Goal: Transaction & Acquisition: Purchase product/service

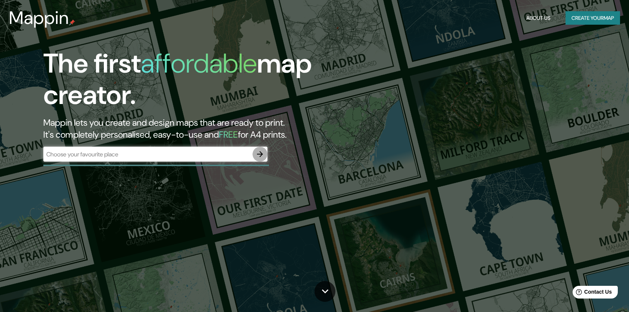
click at [260, 155] on icon "button" at bounding box center [260, 153] width 9 height 9
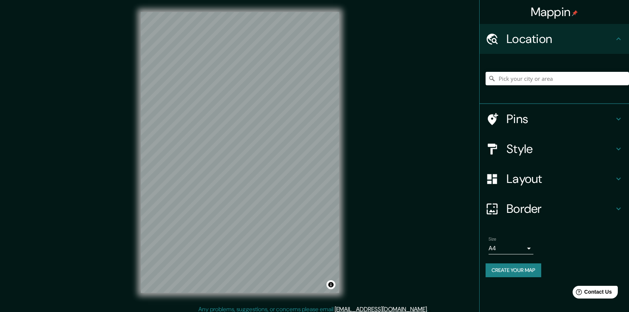
click at [532, 148] on h4 "Style" at bounding box center [561, 148] width 108 height 15
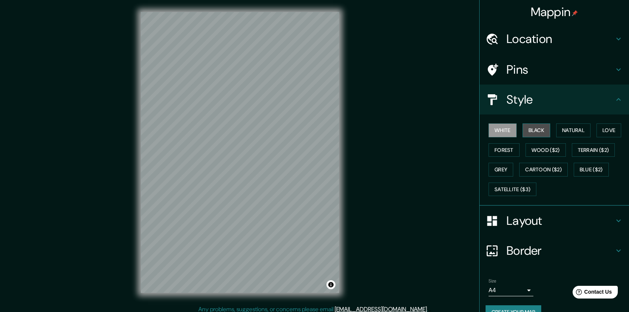
click at [533, 128] on button "Black" at bounding box center [537, 130] width 28 height 14
click at [559, 129] on button "Natural" at bounding box center [573, 130] width 34 height 14
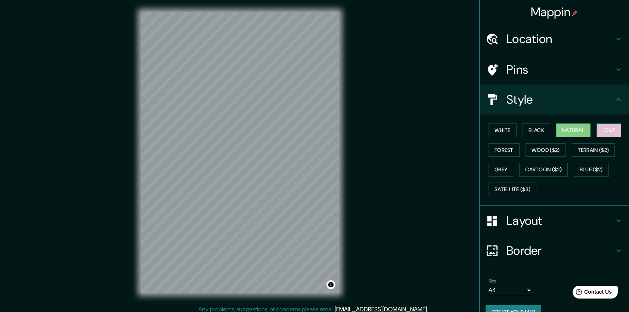
click at [599, 129] on button "Love" at bounding box center [609, 130] width 25 height 14
click at [598, 151] on button "Terrain ($2)" at bounding box center [593, 150] width 43 height 14
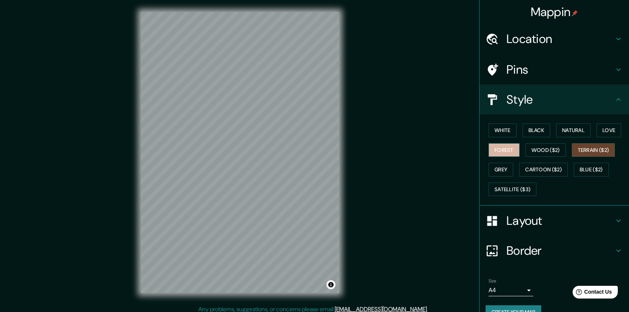
click at [506, 149] on button "Forest" at bounding box center [504, 150] width 31 height 14
click at [502, 167] on button "Grey" at bounding box center [501, 170] width 25 height 14
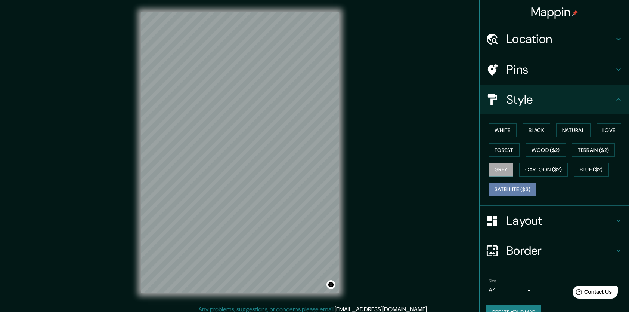
click at [522, 186] on button "Satellite ($3)" at bounding box center [513, 189] width 48 height 14
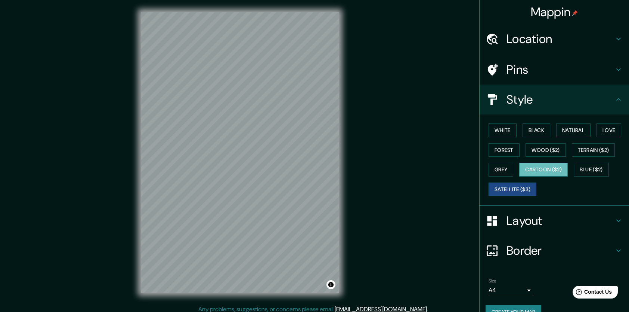
click at [530, 169] on button "Cartoon ($2)" at bounding box center [543, 170] width 49 height 14
click at [495, 131] on button "White" at bounding box center [503, 130] width 28 height 14
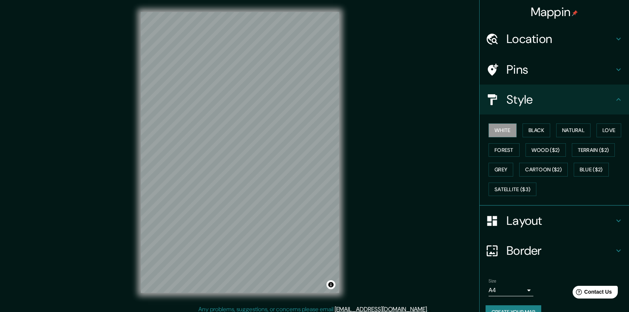
click at [551, 226] on h4 "Layout" at bounding box center [561, 220] width 108 height 15
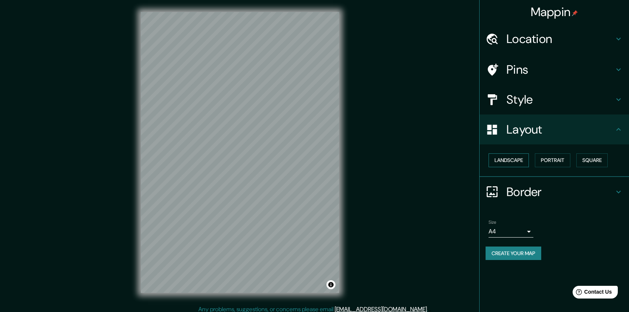
click at [517, 163] on button "Landscape" at bounding box center [509, 160] width 40 height 14
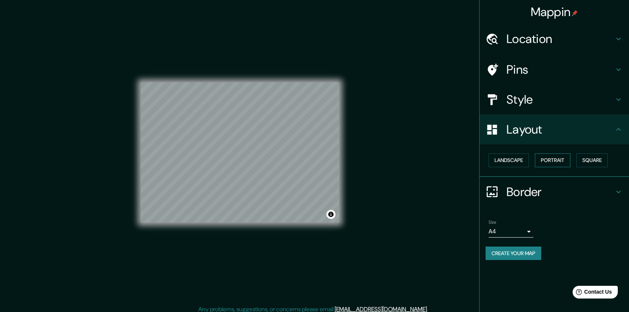
click at [553, 157] on button "Portrait" at bounding box center [552, 160] width 35 height 14
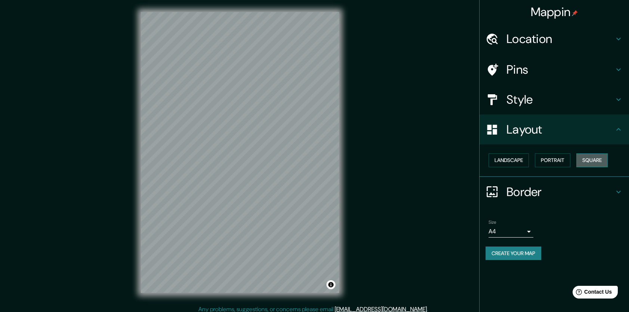
click at [586, 160] on button "Square" at bounding box center [591, 160] width 31 height 14
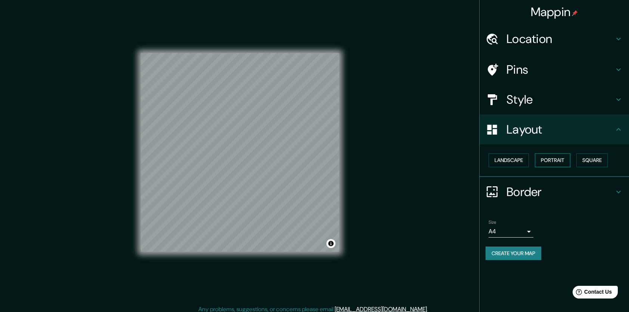
click at [564, 158] on button "Portrait" at bounding box center [552, 160] width 35 height 14
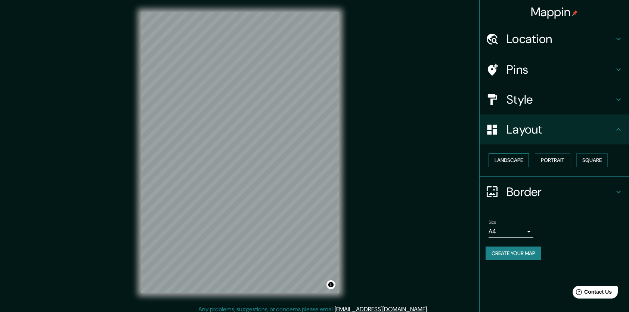
click at [516, 160] on button "Landscape" at bounding box center [509, 160] width 40 height 14
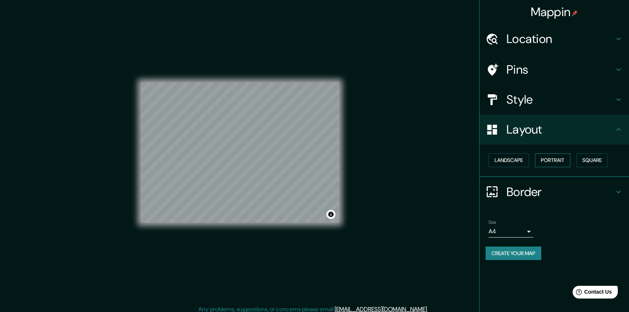
click at [554, 161] on button "Portrait" at bounding box center [552, 160] width 35 height 14
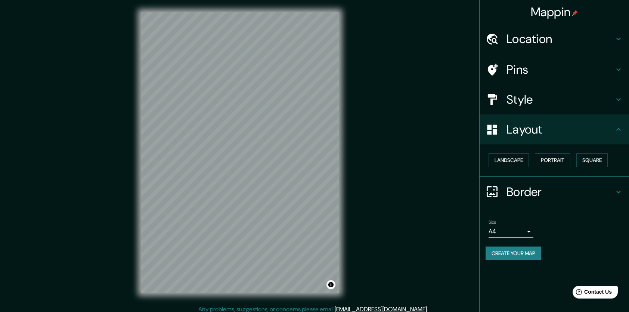
click at [523, 95] on h4 "Style" at bounding box center [561, 99] width 108 height 15
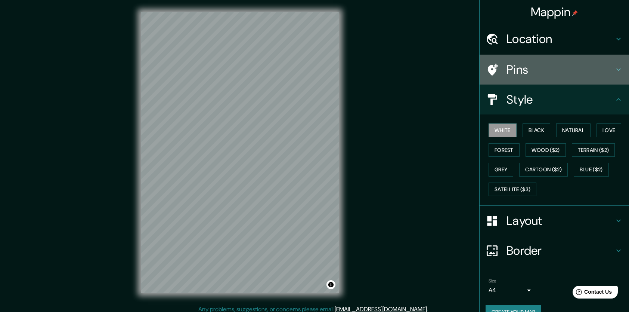
click at [532, 68] on h4 "Pins" at bounding box center [561, 69] width 108 height 15
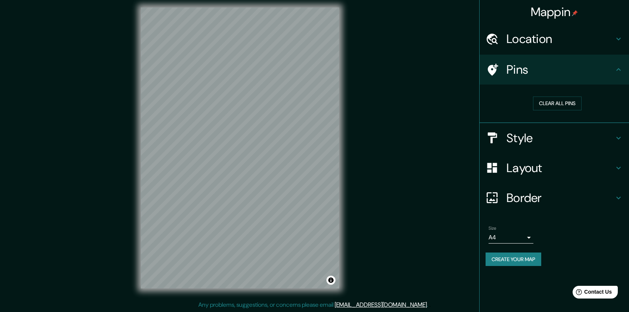
scroll to position [4, 0]
click at [513, 164] on h4 "Layout" at bounding box center [561, 167] width 108 height 15
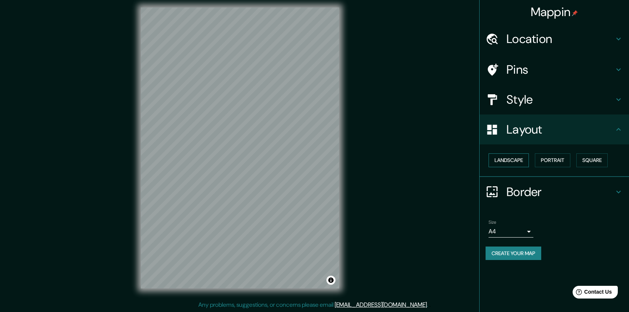
click at [514, 161] on button "Landscape" at bounding box center [509, 160] width 40 height 14
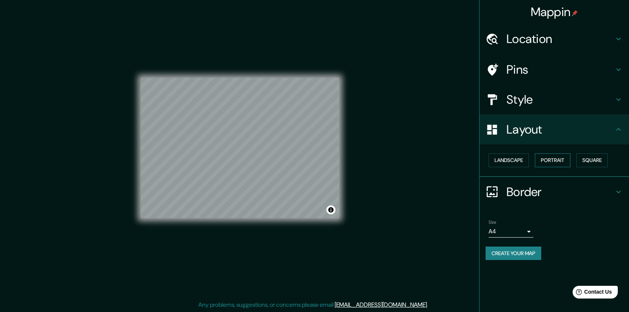
click at [553, 162] on button "Portrait" at bounding box center [552, 160] width 35 height 14
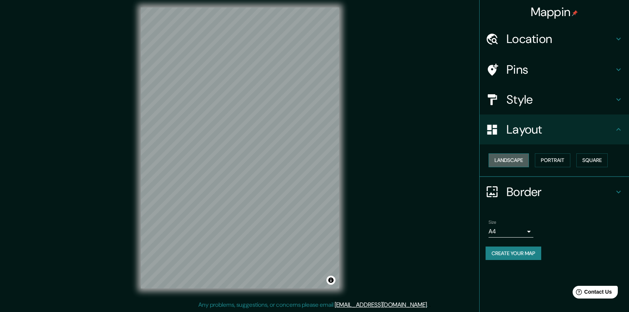
click at [529, 158] on button "Landscape" at bounding box center [509, 160] width 40 height 14
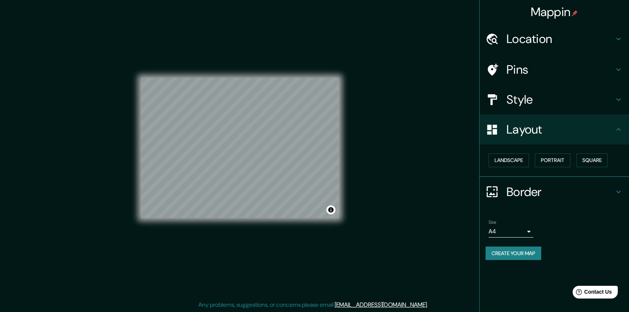
click at [519, 188] on h4 "Border" at bounding box center [561, 191] width 108 height 15
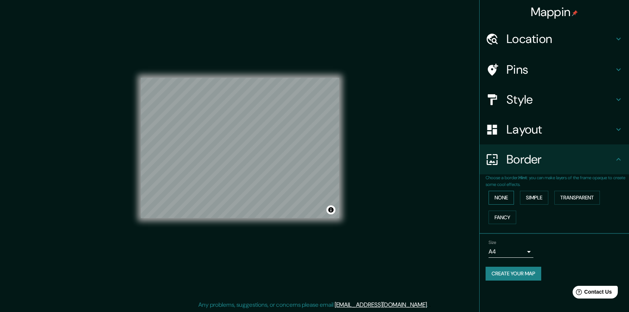
click at [503, 197] on button "None" at bounding box center [501, 198] width 25 height 14
click at [532, 197] on button "Simple" at bounding box center [534, 198] width 28 height 14
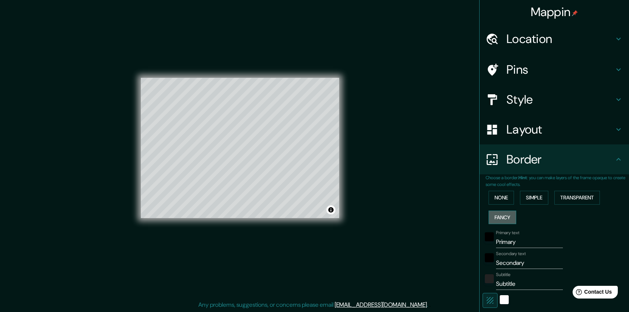
click at [501, 213] on button "Fancy" at bounding box center [503, 217] width 28 height 14
click at [557, 194] on button "Transparent" at bounding box center [577, 198] width 46 height 14
click at [492, 198] on button "None" at bounding box center [501, 198] width 25 height 14
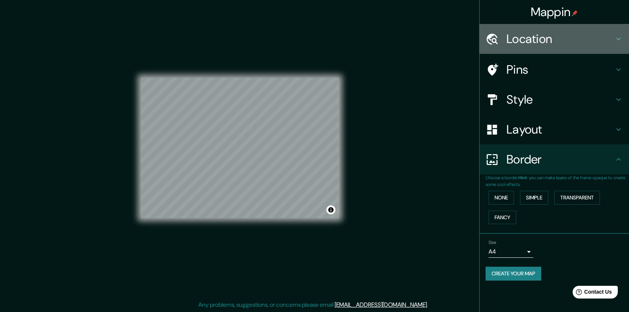
click at [540, 37] on h4 "Location" at bounding box center [561, 38] width 108 height 15
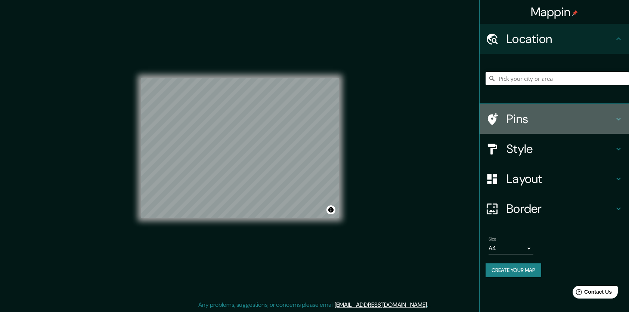
click at [511, 119] on h4 "Pins" at bounding box center [561, 118] width 108 height 15
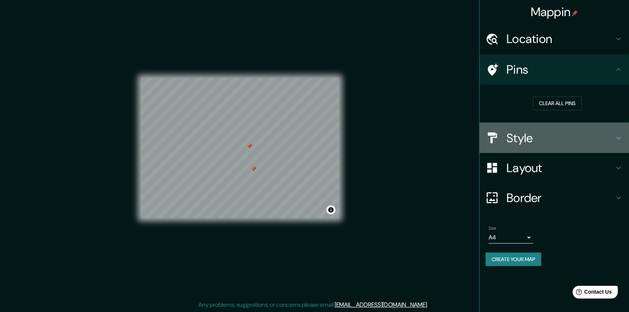
click at [529, 137] on h4 "Style" at bounding box center [561, 137] width 108 height 15
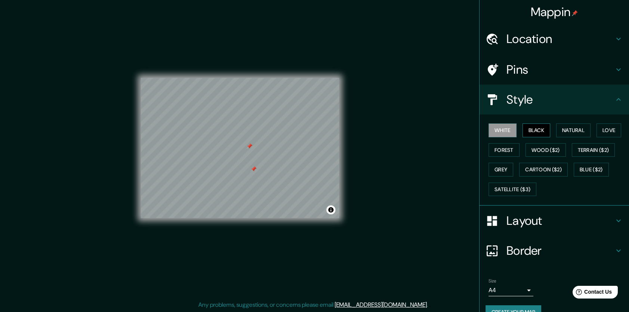
click at [531, 123] on button "Black" at bounding box center [537, 130] width 28 height 14
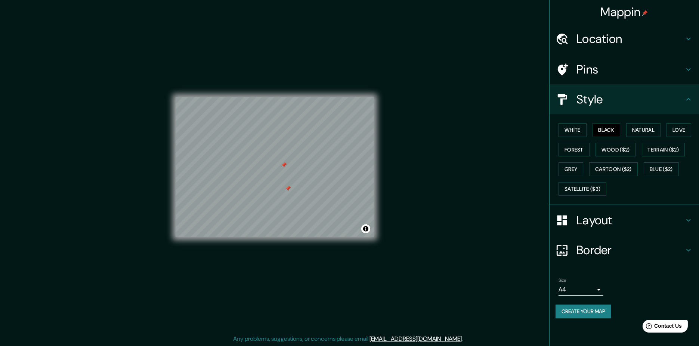
scroll to position [0, 0]
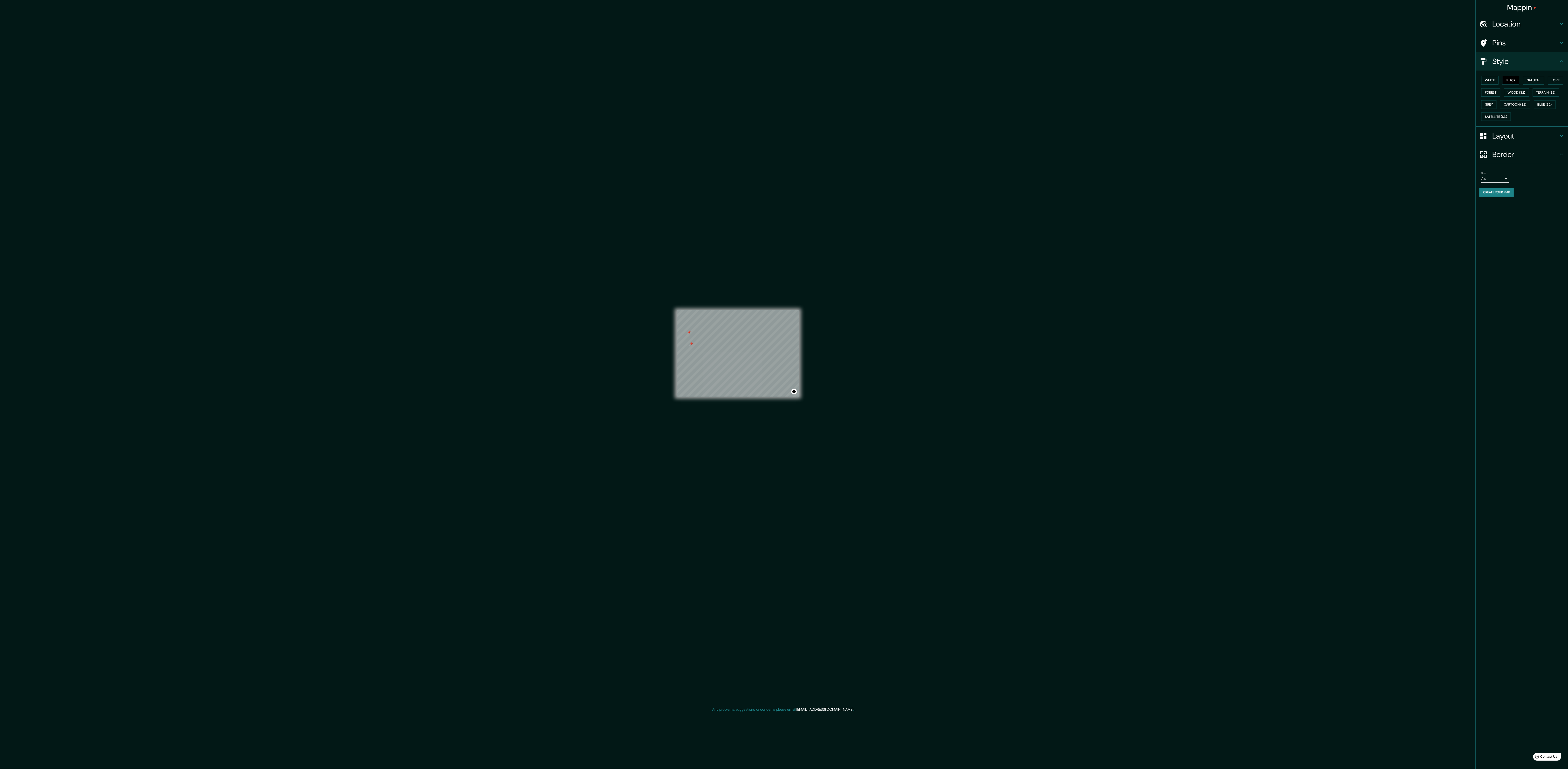
click at [388, 192] on div "© Mapbox © OpenStreetMap Improve this map" at bounding box center [738, 354] width 122 height 692
click at [388, 192] on div "Mappin Location Pins Style White Black Natural Love Forest Wood ($2) Terrain ($…" at bounding box center [784, 357] width 1568 height 714
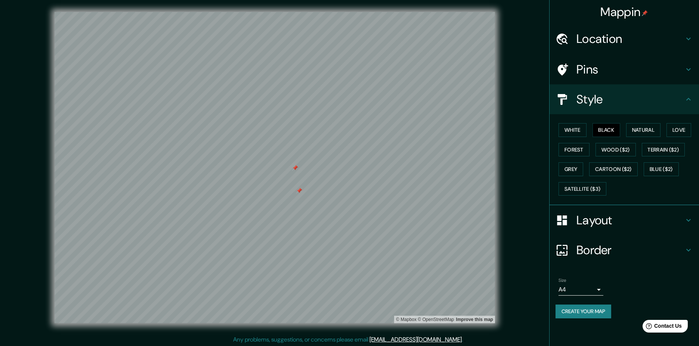
click at [598, 286] on body "Mappin Location Pins Style White Black Natural Love Forest Wood ($2) Terrain ($…" at bounding box center [349, 173] width 699 height 346
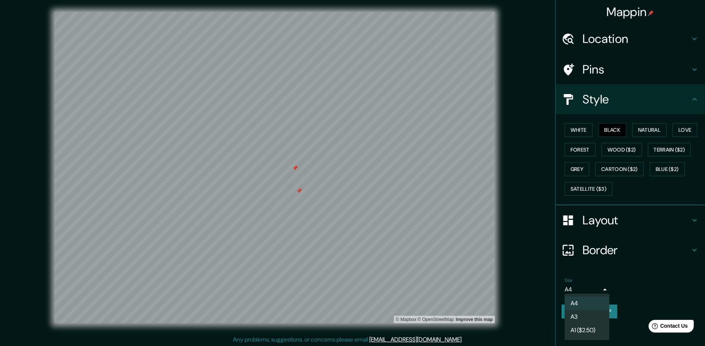
click at [598, 311] on li "A3" at bounding box center [587, 316] width 45 height 13
type input "a4"
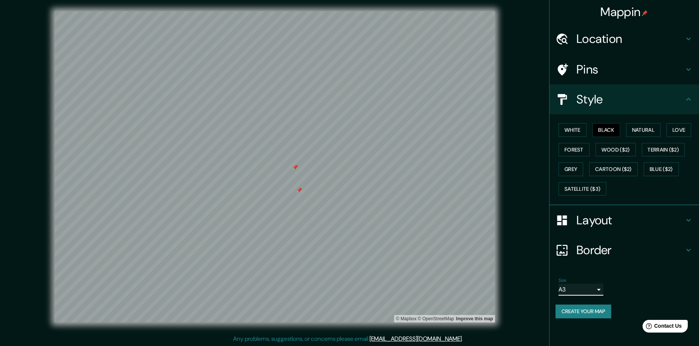
scroll to position [1, 0]
click at [591, 311] on button "Create your map" at bounding box center [584, 312] width 56 height 14
click at [609, 68] on h4 "Pins" at bounding box center [630, 69] width 108 height 15
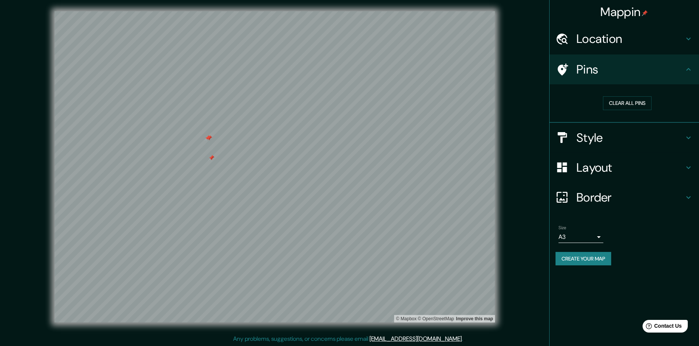
click at [209, 157] on div at bounding box center [211, 158] width 6 height 6
click at [600, 255] on button "Create your map" at bounding box center [584, 259] width 56 height 14
click at [409, 311] on link "© Mapbox" at bounding box center [406, 318] width 21 height 5
click at [434, 311] on link "© OpenStreetMap" at bounding box center [436, 318] width 36 height 5
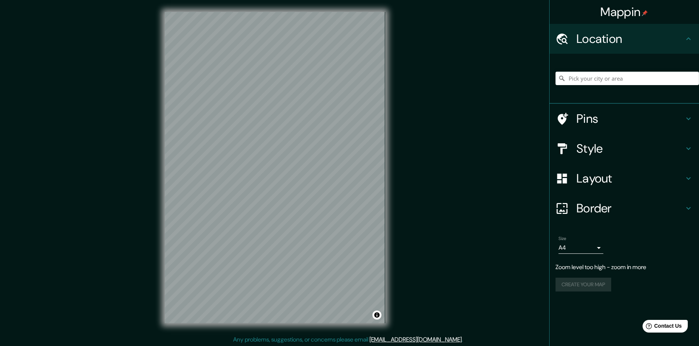
click at [154, 134] on div "© Mapbox © OpenStreetMap Improve this map" at bounding box center [275, 167] width 244 height 335
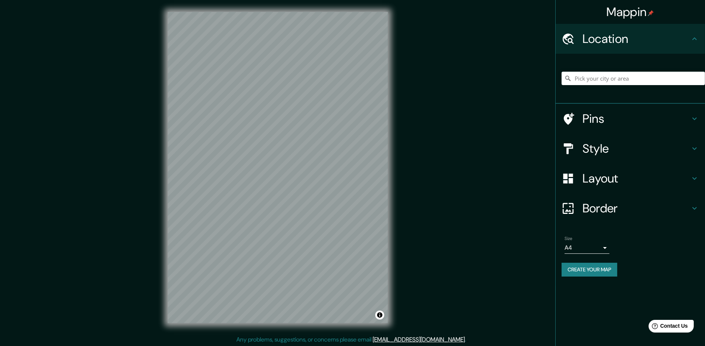
click at [600, 248] on body "Mappin Location Pins Style Layout Border Choose a border. Hint : you can make l…" at bounding box center [352, 173] width 705 height 346
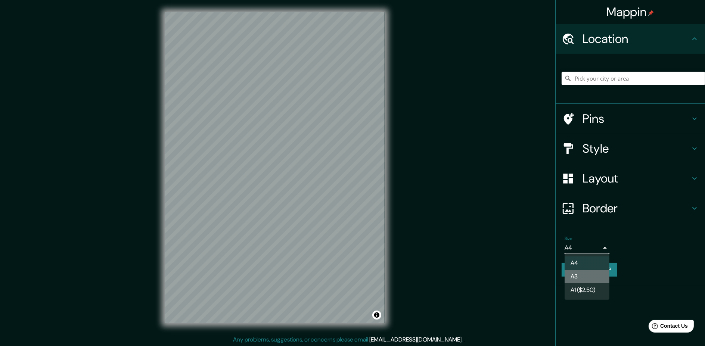
click at [589, 275] on li "A3" at bounding box center [587, 276] width 45 height 13
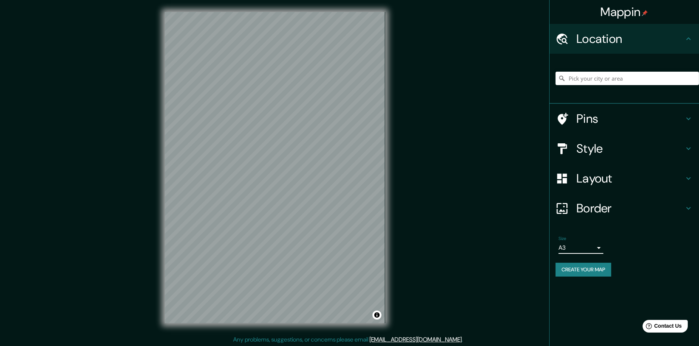
click at [590, 208] on h4 "Border" at bounding box center [630, 208] width 108 height 15
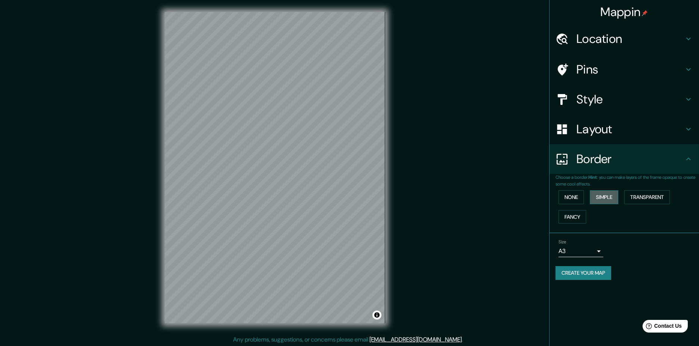
click at [610, 201] on button "Simple" at bounding box center [604, 198] width 28 height 14
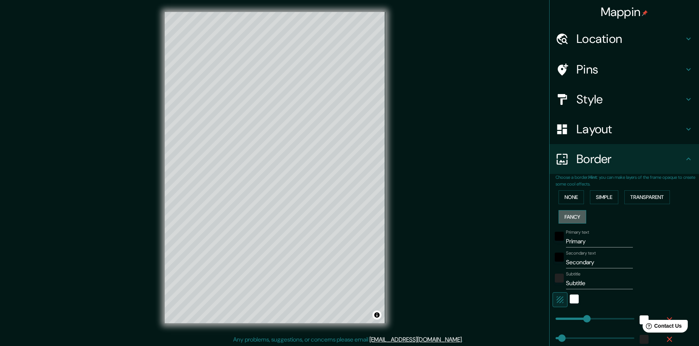
click at [571, 216] on button "Fancy" at bounding box center [573, 217] width 28 height 14
click at [568, 207] on div "None Simple Transparent Fancy" at bounding box center [627, 207] width 143 height 39
click at [591, 199] on button "Simple" at bounding box center [604, 198] width 28 height 14
click at [565, 192] on button "None" at bounding box center [571, 198] width 25 height 14
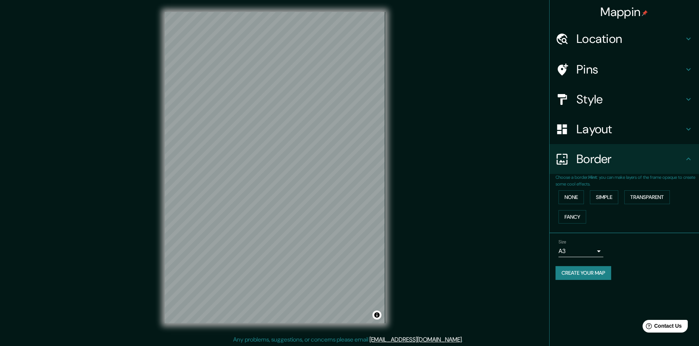
click at [591, 133] on h4 "Layout" at bounding box center [630, 129] width 108 height 15
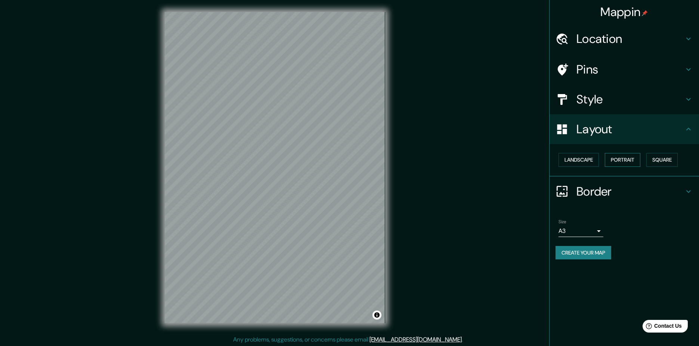
click at [625, 158] on button "Portrait" at bounding box center [622, 160] width 35 height 14
click at [579, 156] on button "Landscape" at bounding box center [579, 160] width 40 height 14
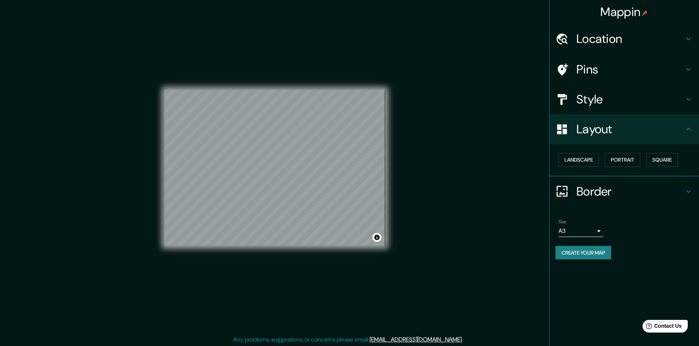
click at [608, 100] on h4 "Style" at bounding box center [630, 99] width 108 height 15
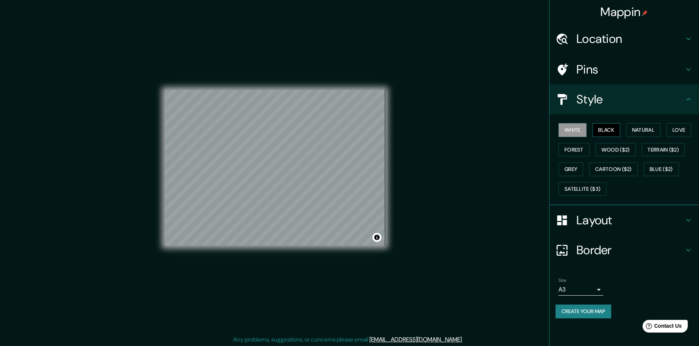
click at [607, 126] on button "Black" at bounding box center [607, 130] width 28 height 14
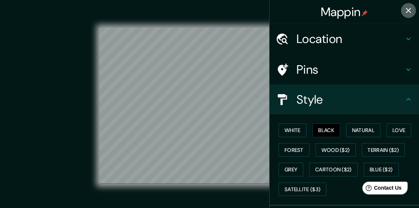
click at [406, 10] on icon "button" at bounding box center [408, 10] width 9 height 9
